Goal: Find specific page/section: Find specific page/section

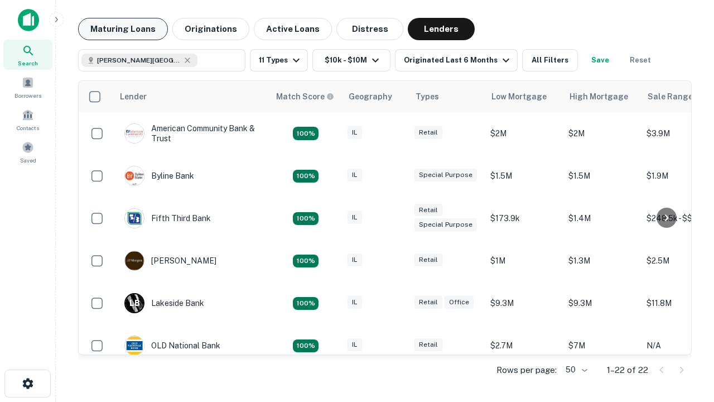
click at [123, 29] on button "Maturing Loans" at bounding box center [123, 29] width 90 height 22
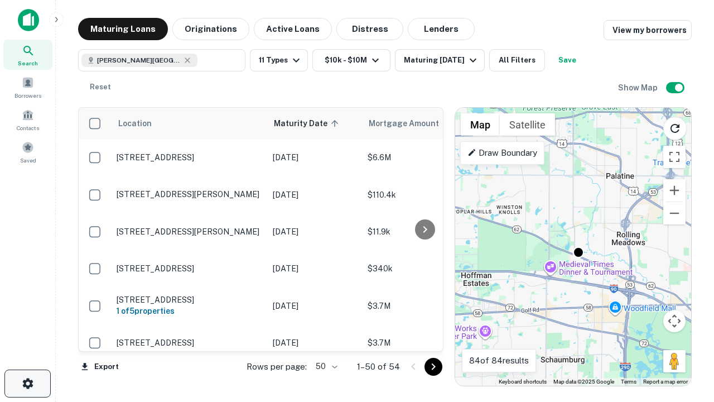
click at [27, 383] on icon "button" at bounding box center [27, 383] width 13 height 13
